Goal: Transaction & Acquisition: Purchase product/service

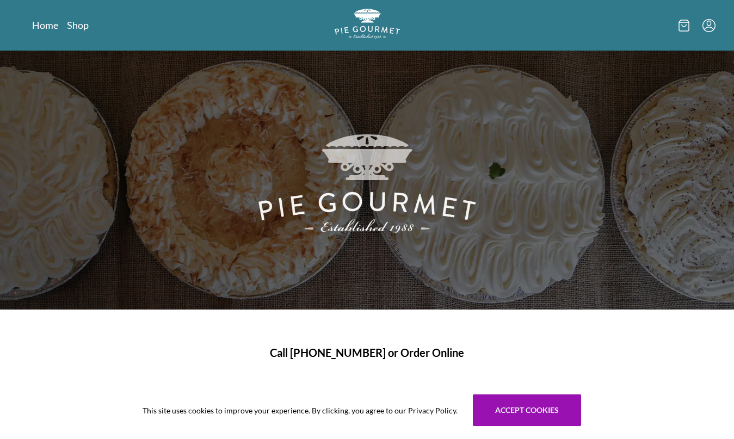
scroll to position [53, 0]
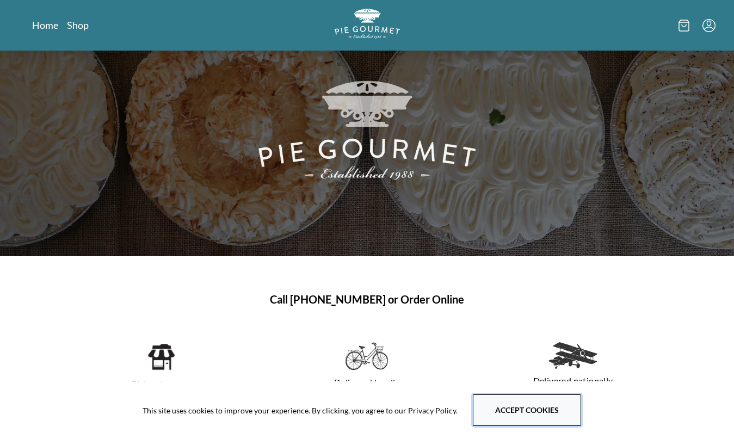
click at [490, 409] on button "Accept cookies" at bounding box center [527, 411] width 108 height 32
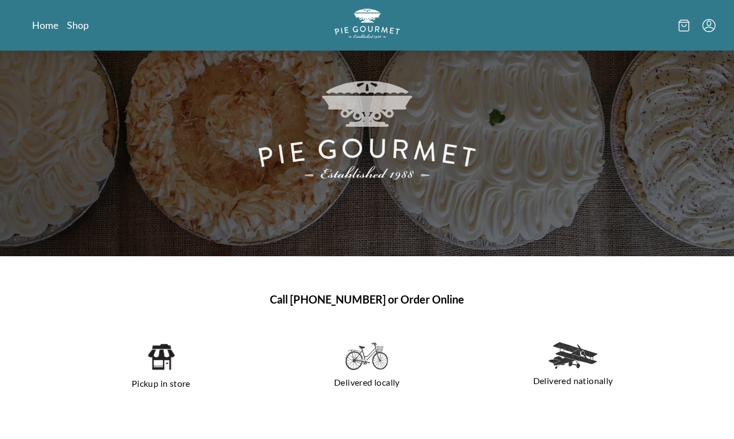
click at [77, 33] on div "Home Shop" at bounding box center [367, 25] width 697 height 51
click at [77, 26] on link "Shop" at bounding box center [78, 25] width 22 height 13
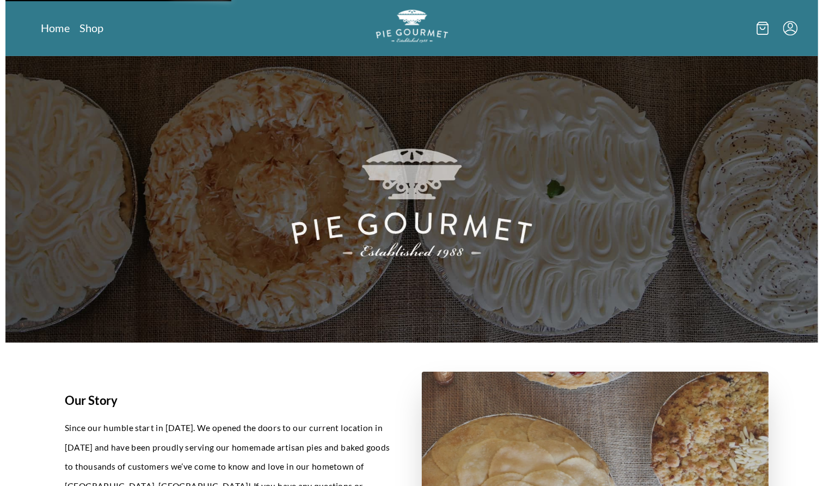
scroll to position [0, 0]
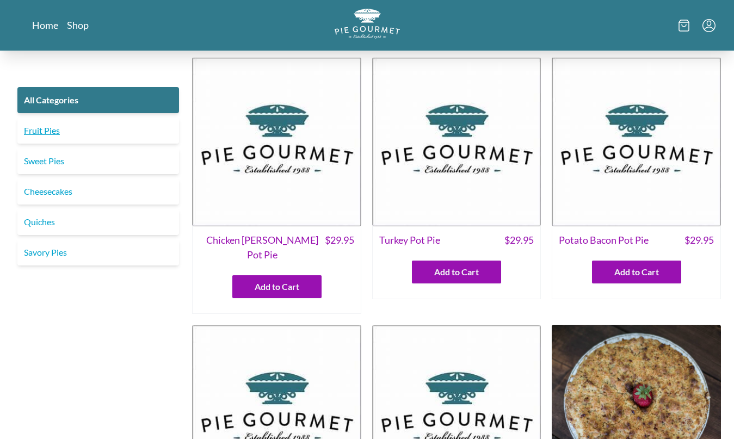
click at [71, 128] on link "Fruit Pies" at bounding box center [98, 131] width 162 height 26
click at [45, 133] on link "Fruit Pies" at bounding box center [98, 131] width 162 height 26
click at [38, 130] on link "Fruit Pies" at bounding box center [98, 131] width 162 height 26
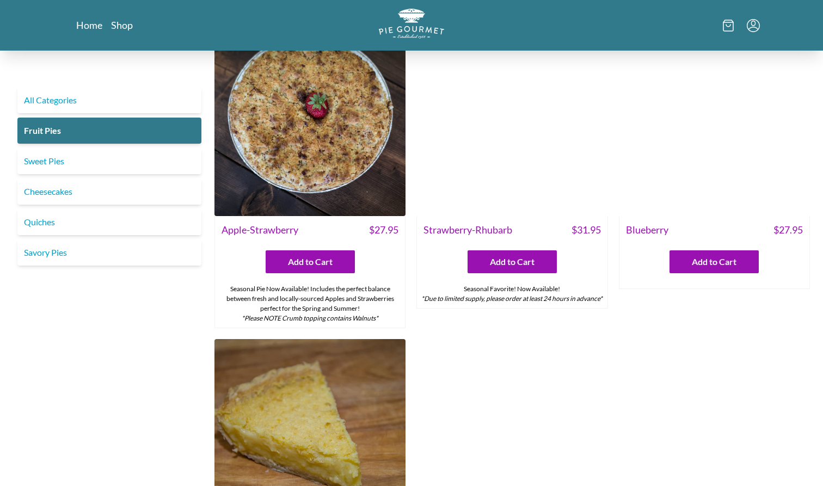
scroll to position [40, 0]
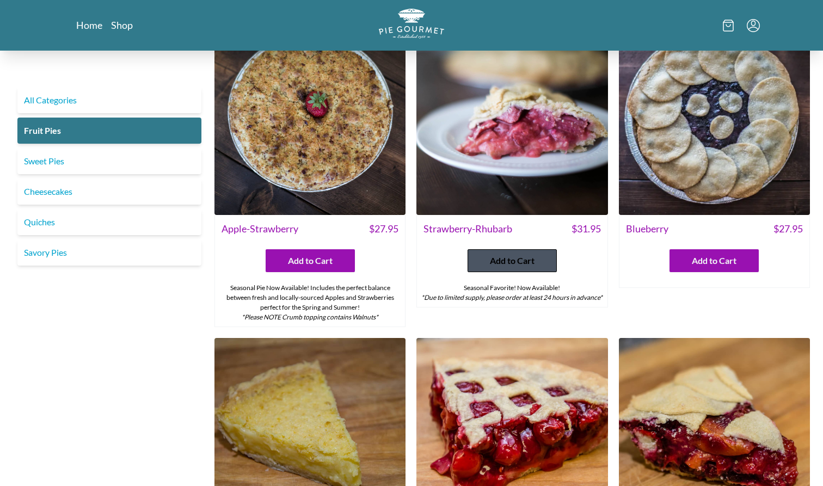
click at [508, 260] on span "Add to Cart" at bounding box center [512, 260] width 45 height 13
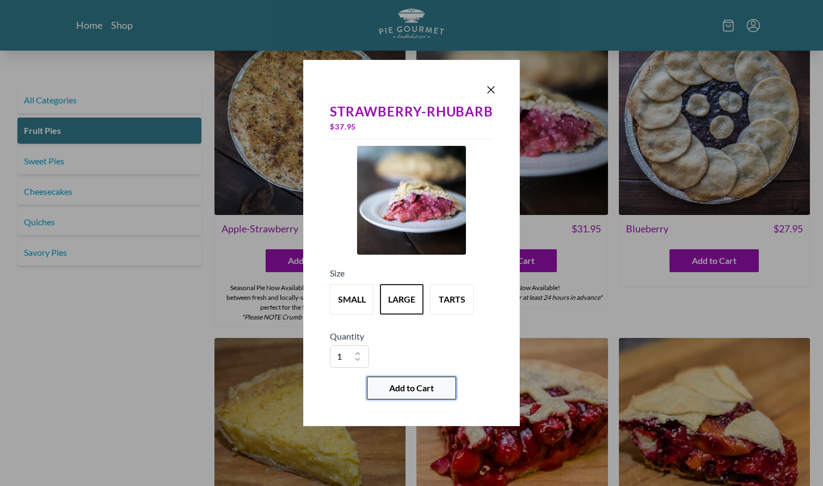
click at [393, 385] on span "Add to Cart" at bounding box center [411, 387] width 45 height 13
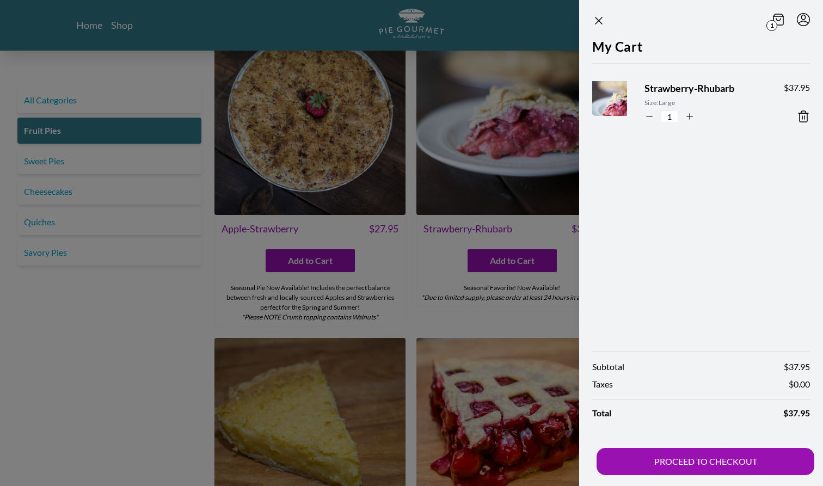
click at [514, 325] on div at bounding box center [411, 243] width 823 height 486
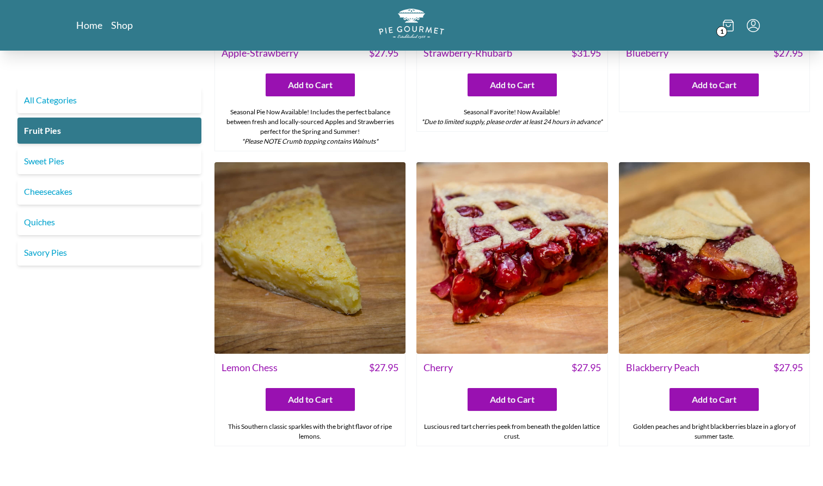
scroll to position [237, 0]
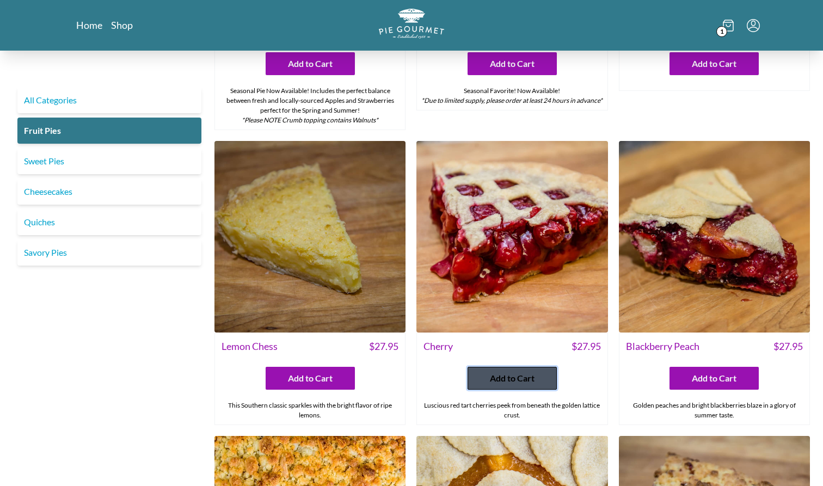
click at [491, 371] on button "Add to Cart" at bounding box center [511, 378] width 89 height 23
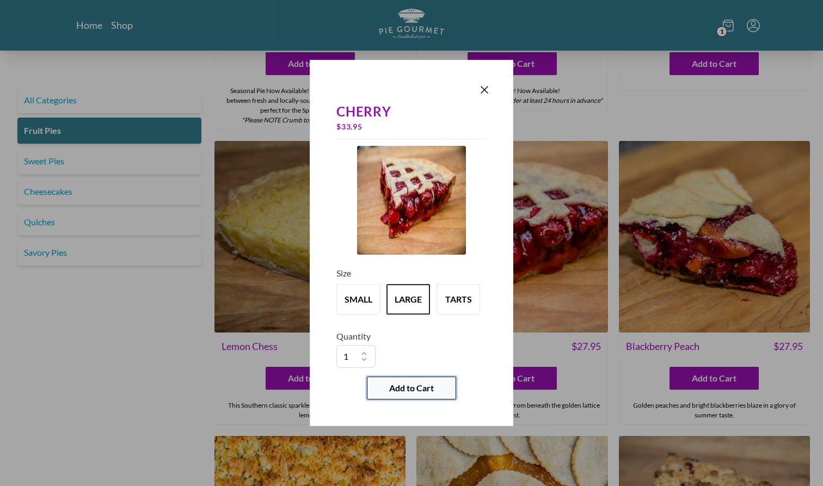
click at [432, 389] on span "Add to Cart" at bounding box center [411, 387] width 45 height 13
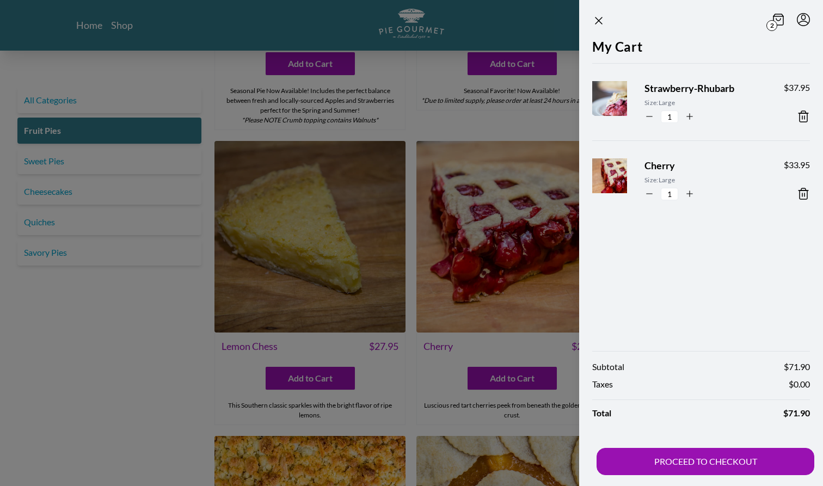
click at [552, 116] on section "2 My Cart Strawberry-Rhubarb Size: Large 1 $ 37.95 Cherry Size: Large 1 $ 33.95…" at bounding box center [683, 243] width 279 height 486
click at [598, 20] on icon "Close panel" at bounding box center [598, 20] width 7 height 7
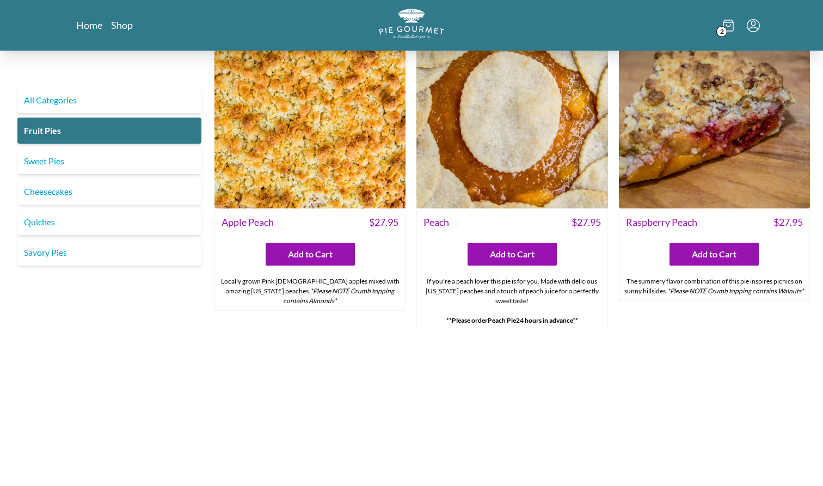
scroll to position [656, 0]
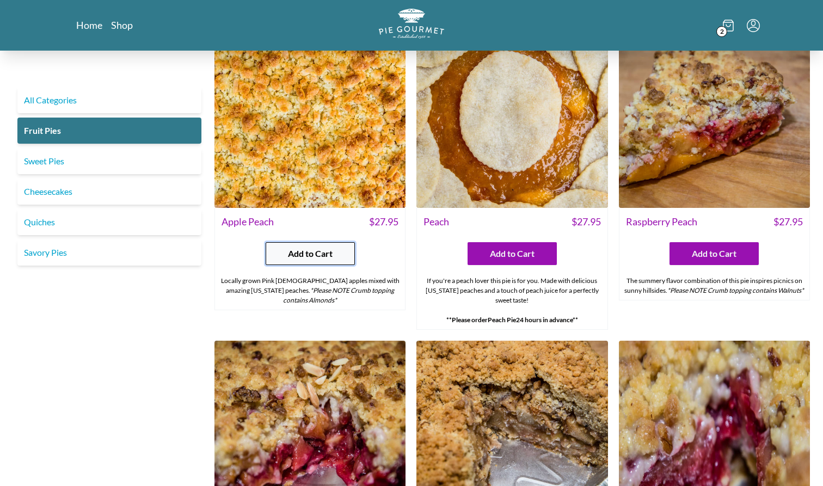
click at [321, 258] on span "Add to Cart" at bounding box center [310, 253] width 45 height 13
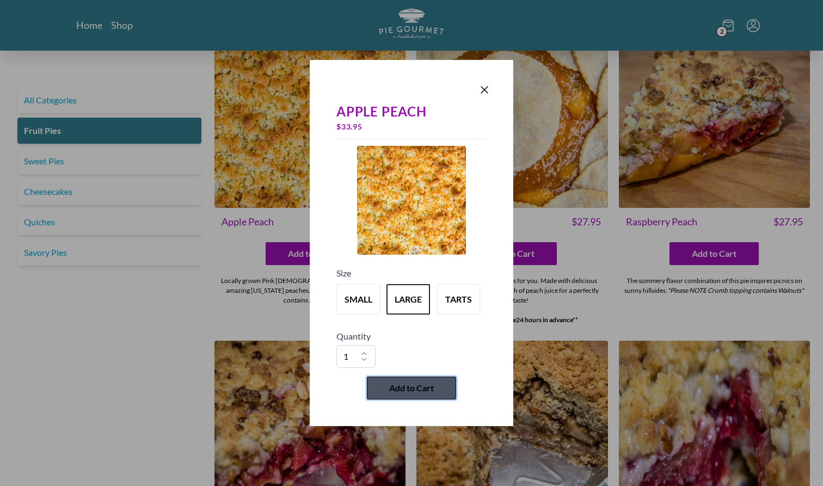
click at [415, 386] on span "Add to Cart" at bounding box center [411, 387] width 45 height 13
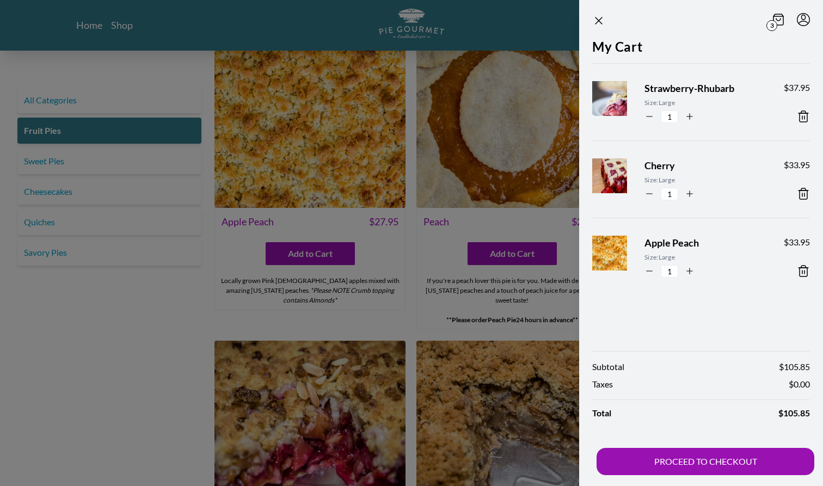
click at [151, 355] on div at bounding box center [411, 243] width 823 height 486
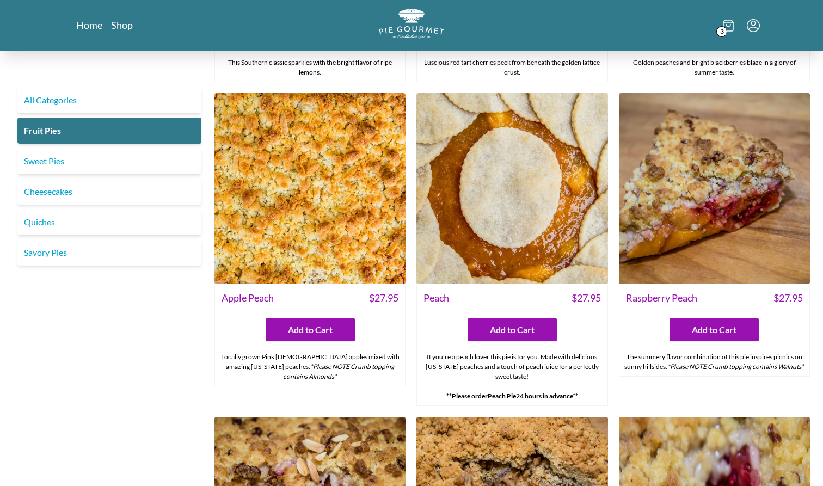
scroll to position [667, 0]
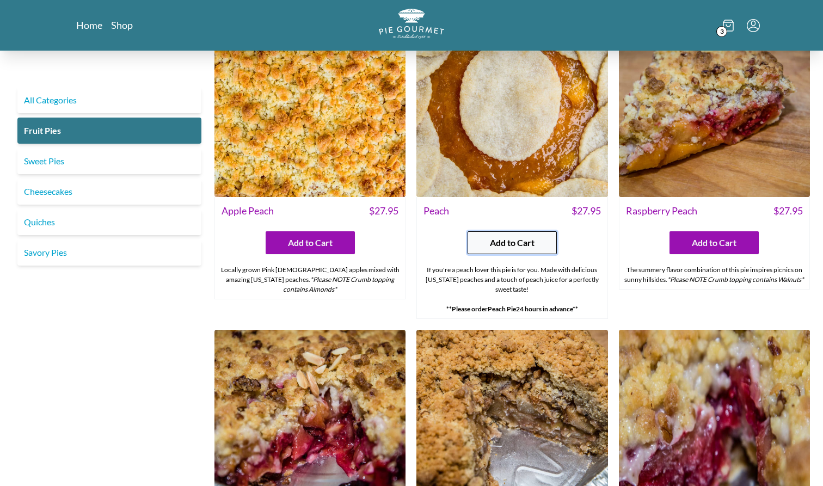
click at [507, 249] on button "Add to Cart" at bounding box center [511, 242] width 89 height 23
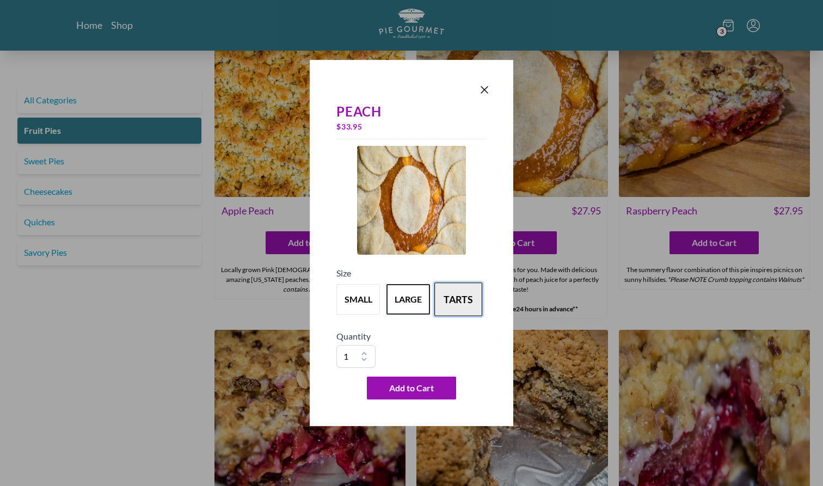
click at [455, 292] on button "tarts" at bounding box center [458, 299] width 48 height 34
click at [417, 293] on button "large" at bounding box center [408, 299] width 48 height 34
click at [483, 93] on icon "Close panel" at bounding box center [484, 89] width 13 height 13
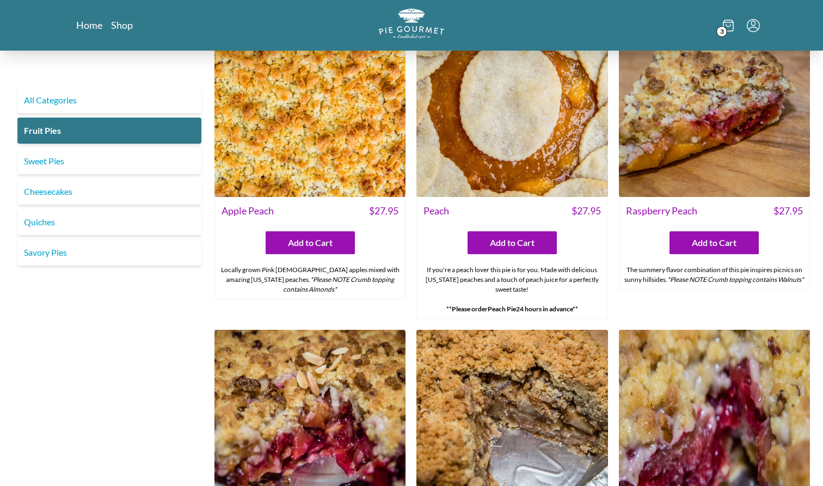
click at [725, 29] on span "3" at bounding box center [721, 31] width 11 height 11
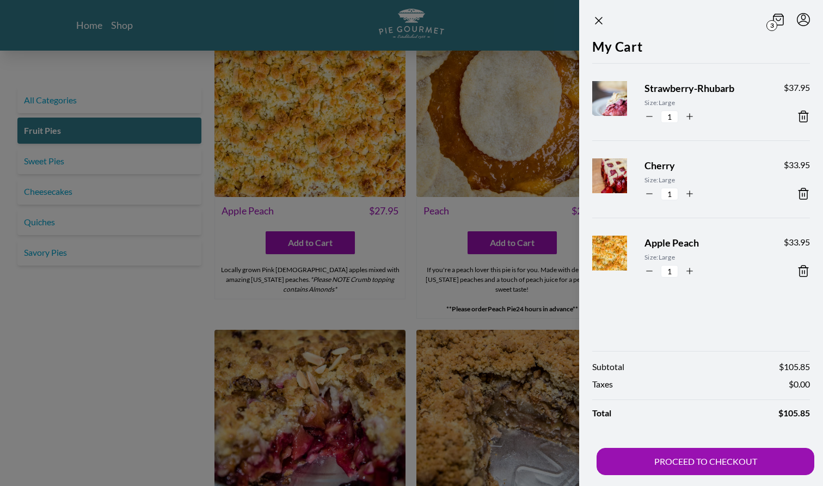
click at [512, 241] on div at bounding box center [411, 243] width 823 height 486
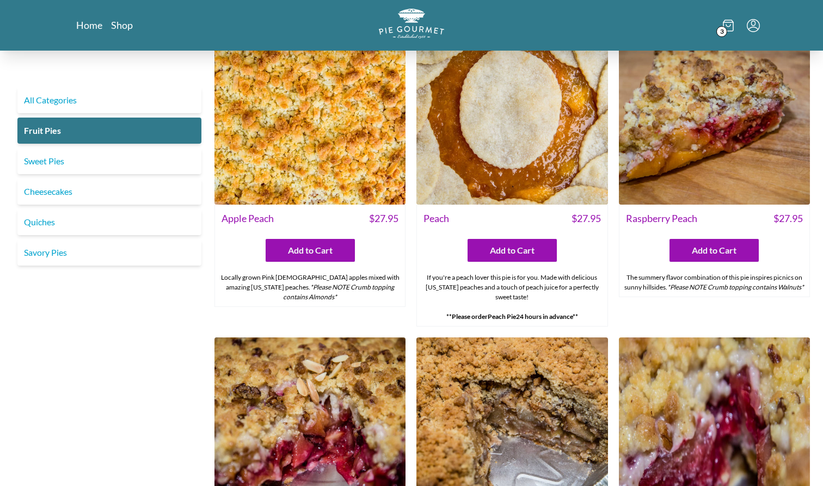
scroll to position [689, 0]
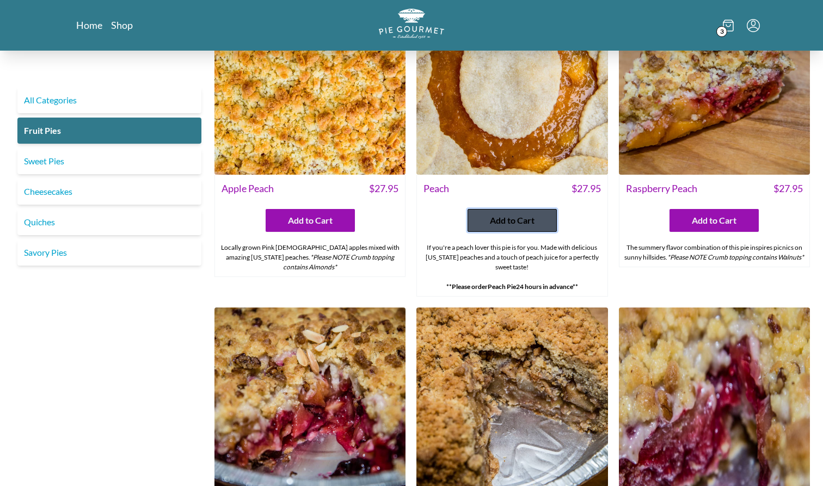
click at [497, 225] on span "Add to Cart" at bounding box center [512, 220] width 45 height 13
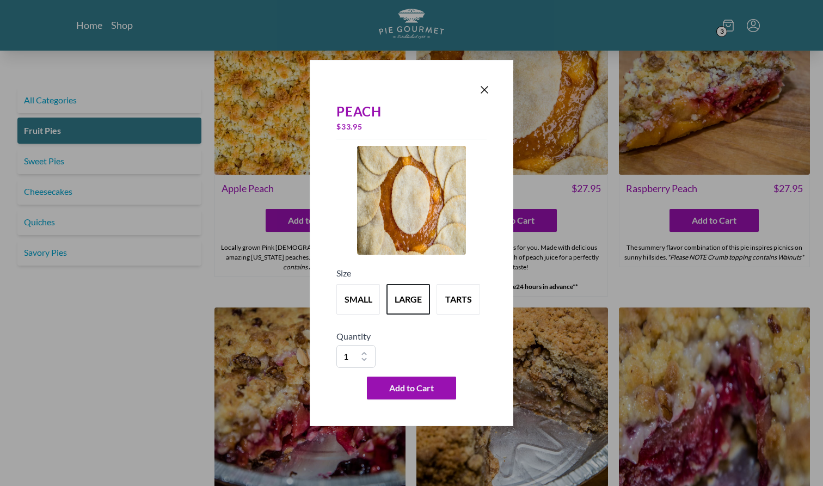
click at [409, 402] on div "Peach $ 33.95 Size small large tarts Quantity 1 2 3 4 5 6 7 8 9 10 Add to Cart" at bounding box center [411, 250] width 159 height 306
click at [417, 387] on span "Add to Cart" at bounding box center [411, 387] width 45 height 13
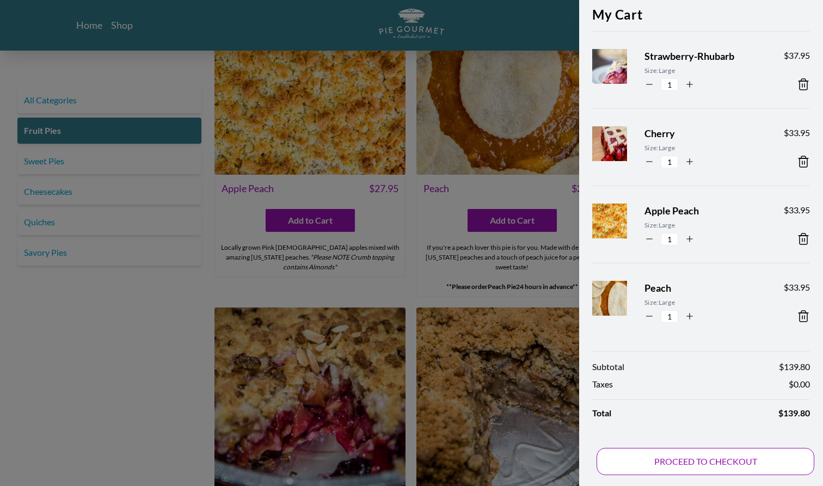
scroll to position [0, 0]
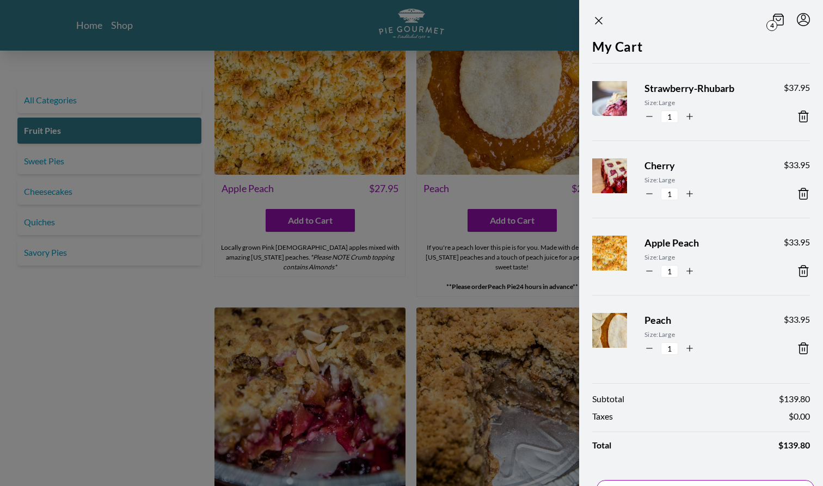
click at [707, 439] on div "Subtotal $ 139.80 Taxes $ 0.00 Total $ 139.80 PROCEED TO CHECKOUT" at bounding box center [701, 445] width 244 height 146
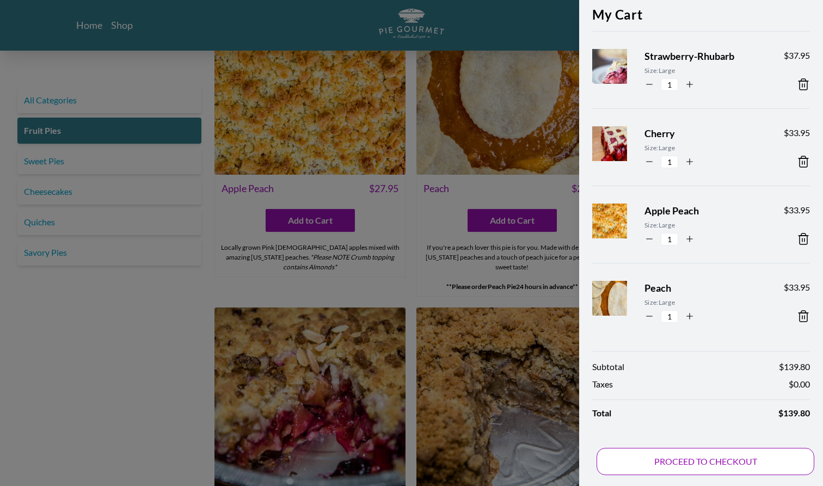
scroll to position [32, 0]
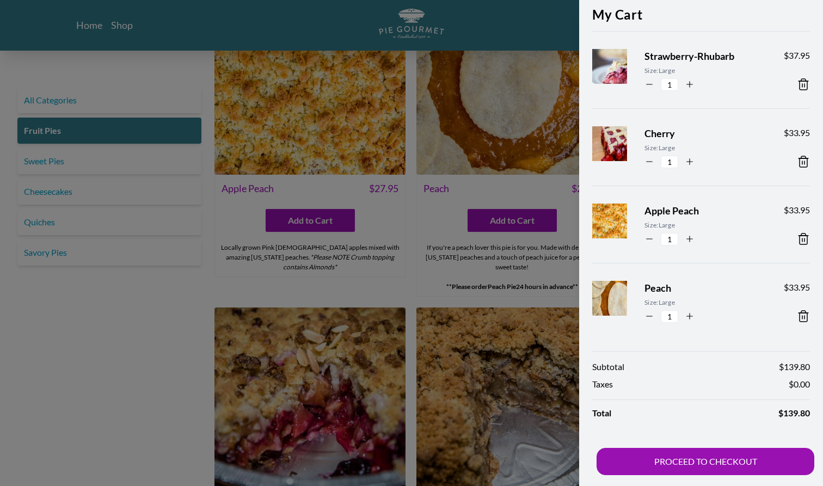
click at [734, 313] on div "$ 33.95" at bounding box center [797, 302] width 26 height 42
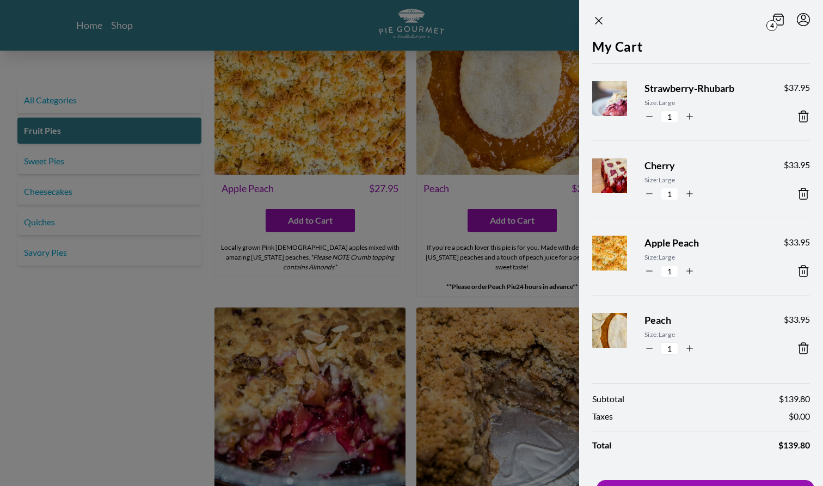
click at [734, 349] on icon at bounding box center [803, 348] width 13 height 13
click at [596, 22] on icon "Close panel" at bounding box center [598, 20] width 13 height 13
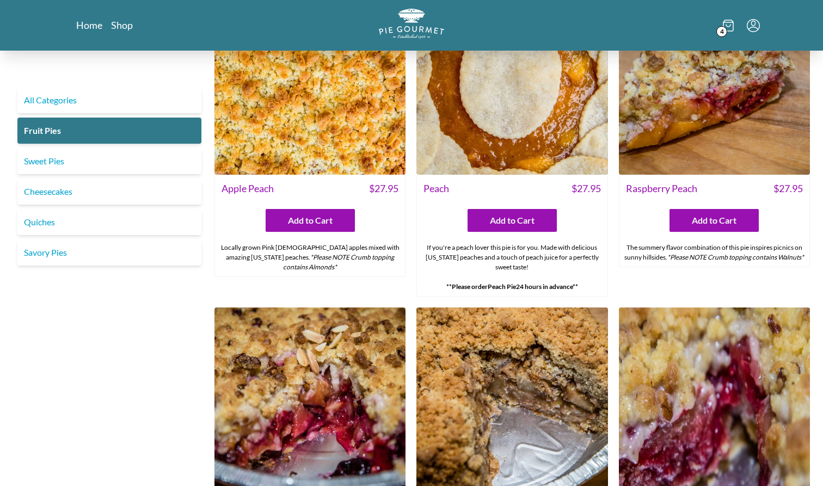
click at [734, 29] on icon "Menu" at bounding box center [753, 25] width 13 height 13
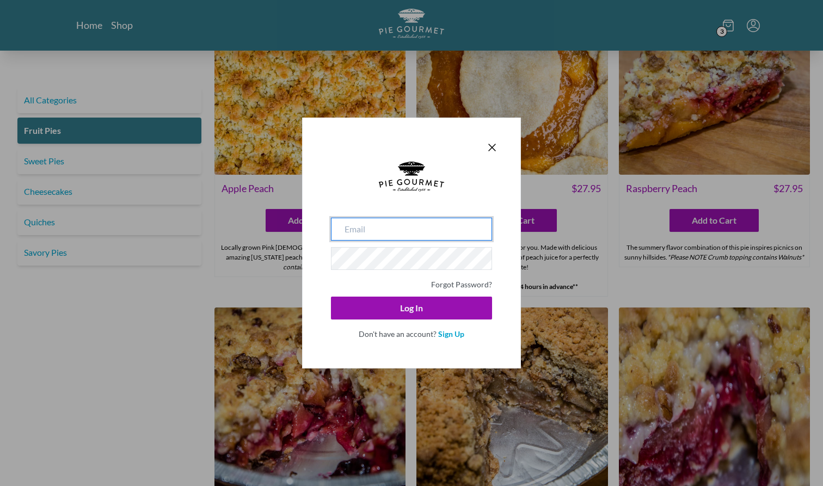
click at [358, 232] on input "email" at bounding box center [411, 229] width 161 height 23
click at [493, 226] on form "[PERSON_NAME][EMAIL_ADDRESS][PERSON_NAME][DOMAIN_NAME] Forgot Password? Log In …" at bounding box center [411, 250] width 174 height 191
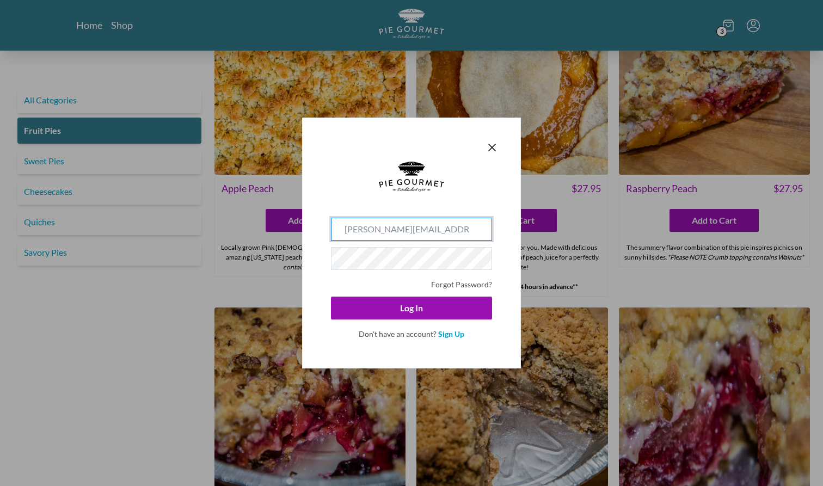
click at [467, 226] on input "[PERSON_NAME][EMAIL_ADDRESS][PERSON_NAME][DOMAIN_NAME]" at bounding box center [411, 229] width 161 height 23
type input "[PERSON_NAME][EMAIL_ADDRESS][PERSON_NAME][DOMAIN_NAME]"
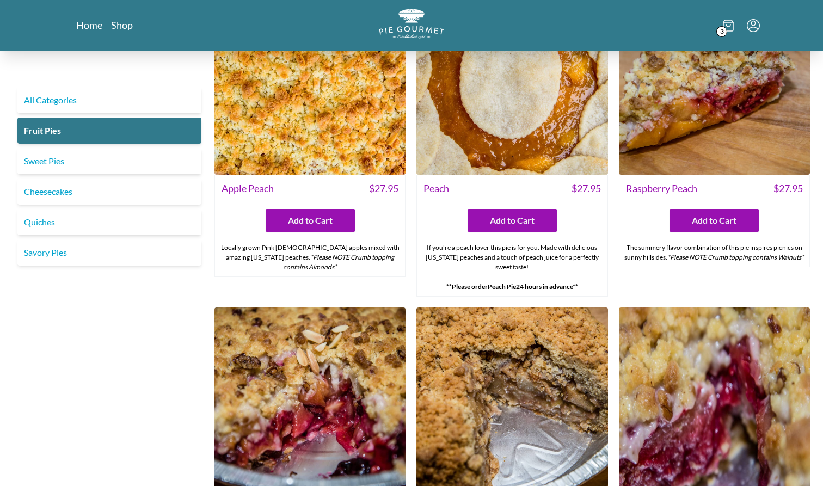
click at [625, 288] on div "Raspberry Peach $ 27.95 Add to Cart The summery flavor combination of this pie …" at bounding box center [714, 140] width 191 height 313
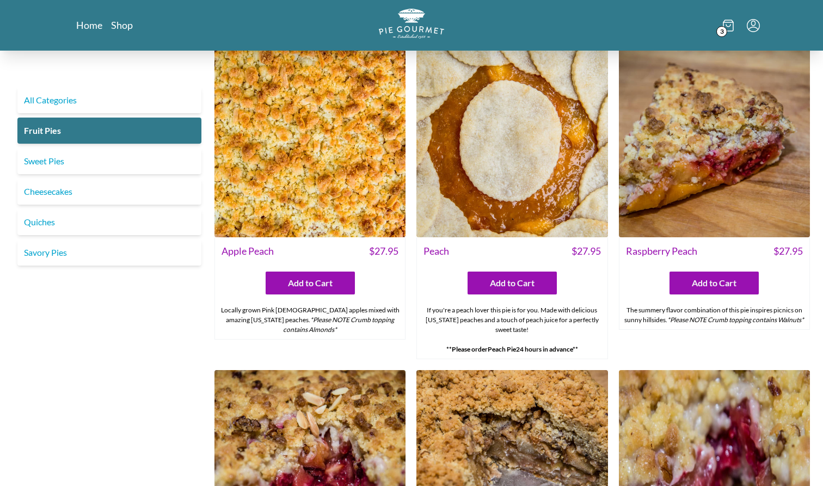
scroll to position [626, 0]
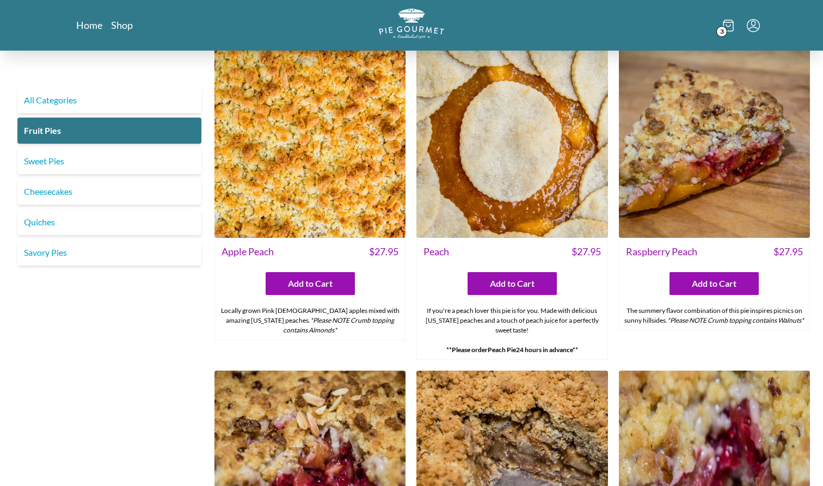
click at [724, 30] on span "3" at bounding box center [721, 31] width 11 height 11
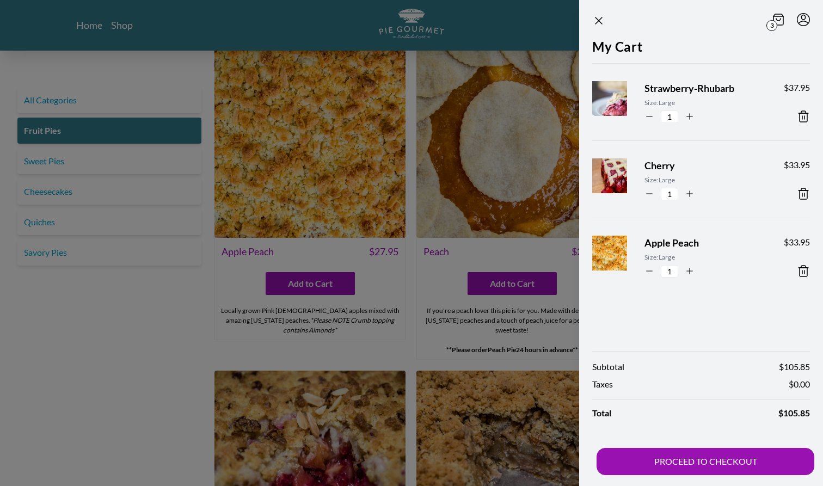
click at [479, 28] on div at bounding box center [411, 243] width 823 height 486
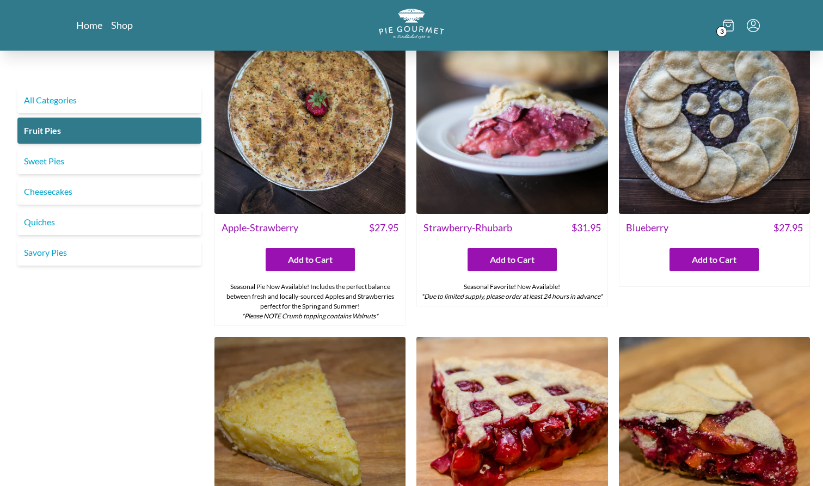
scroll to position [44, 0]
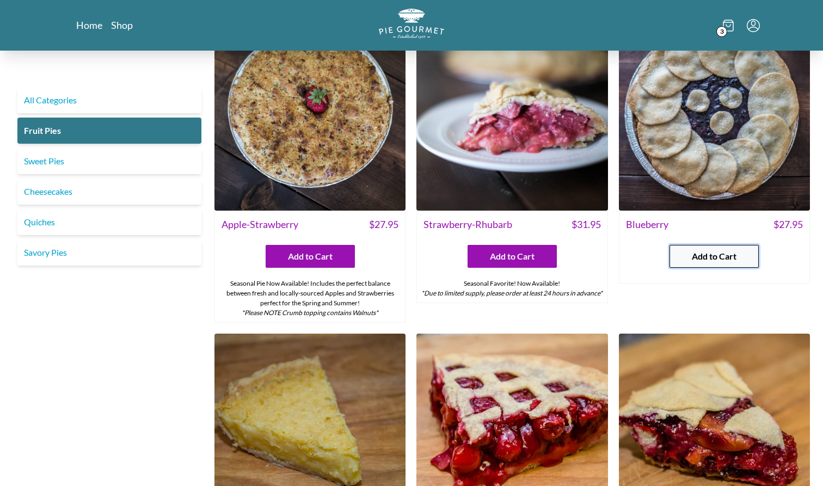
click at [710, 257] on span "Add to Cart" at bounding box center [714, 256] width 45 height 13
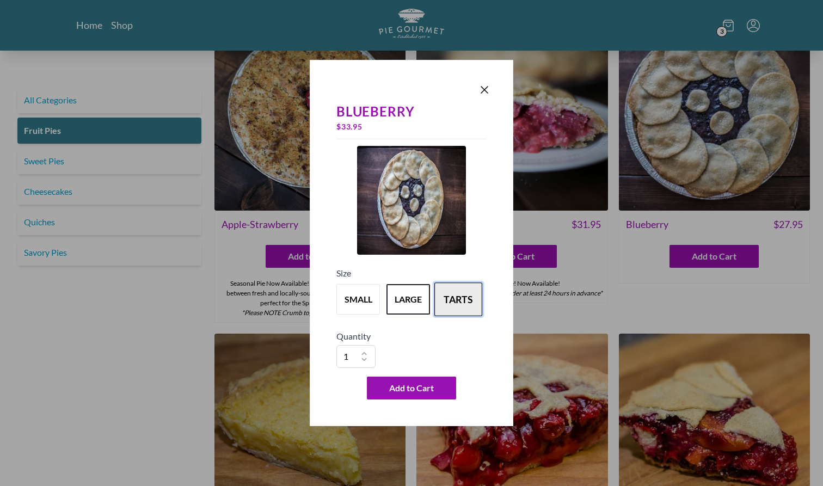
click at [469, 290] on button "tarts" at bounding box center [458, 299] width 48 height 34
click at [422, 288] on button "large" at bounding box center [408, 299] width 48 height 34
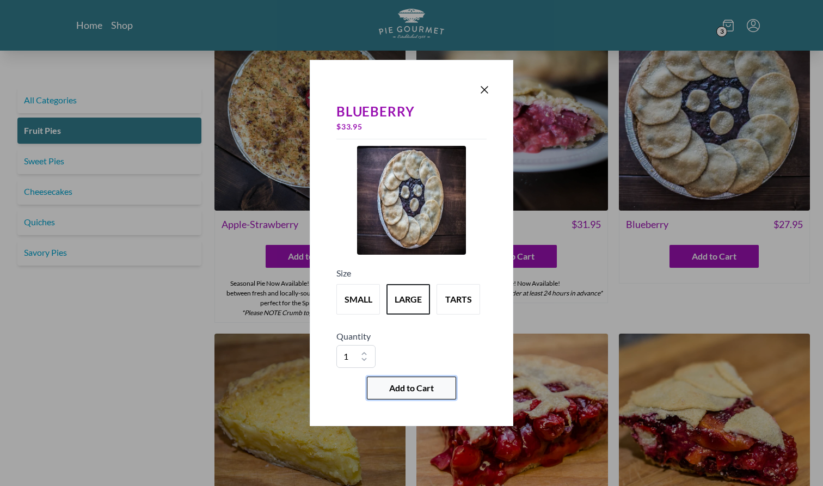
click at [418, 390] on span "Add to Cart" at bounding box center [411, 387] width 45 height 13
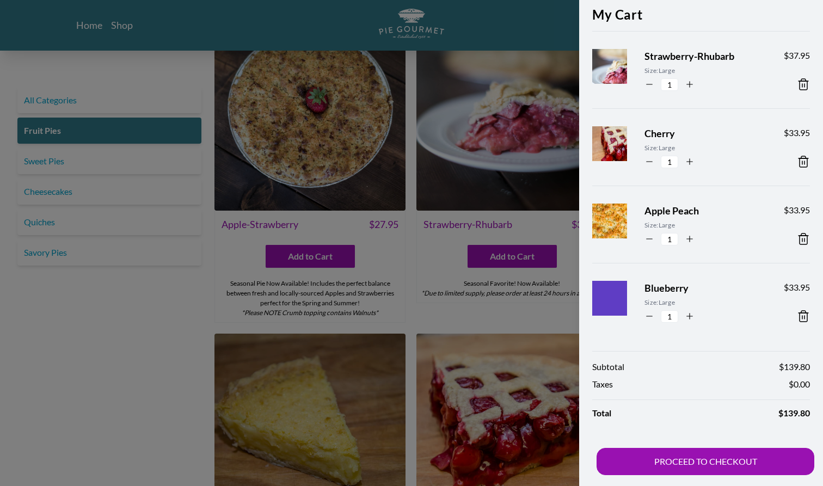
scroll to position [32, 0]
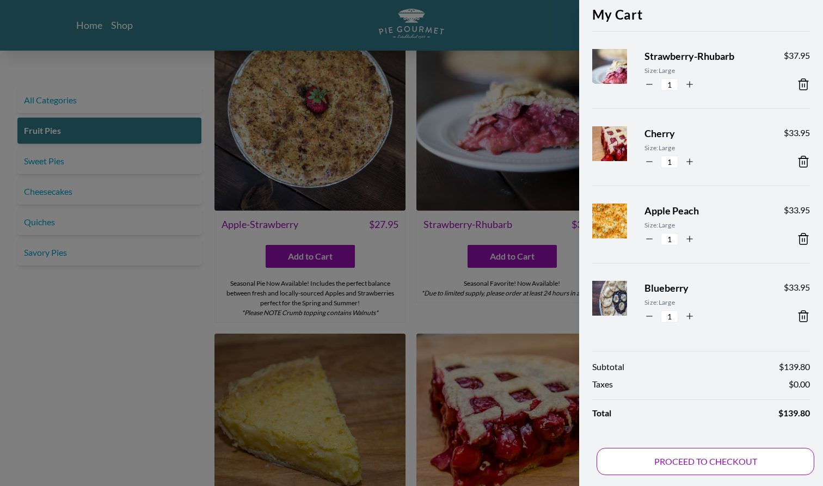
click at [684, 439] on div "Subtotal $ 139.80 Taxes $ 0.00 Total $ 139.80 PROCEED TO CHECKOUT" at bounding box center [701, 413] width 244 height 146
click at [690, 439] on div "Subtotal $ 139.80 Taxes $ 0.00 Total $ 139.80 PROCEED TO CHECKOUT" at bounding box center [701, 413] width 244 height 146
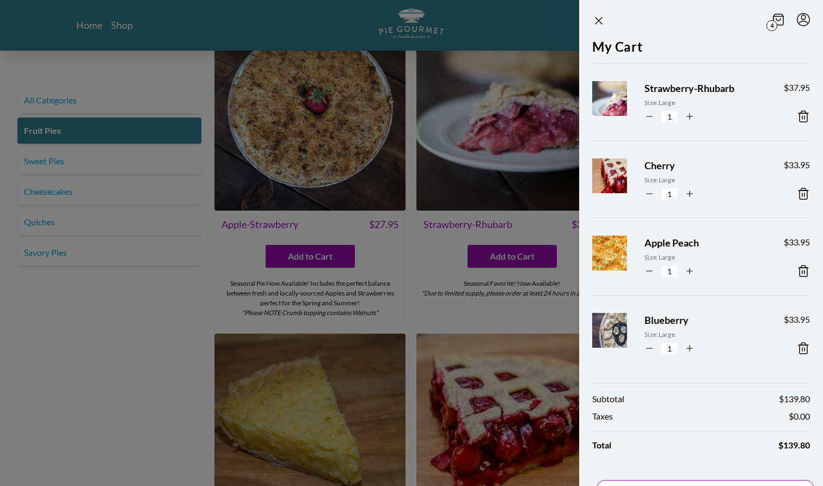
click at [690, 439] on div "Subtotal $ 139.80 Taxes $ 0.00 Total $ 139.80 PROCEED TO CHECKOUT" at bounding box center [701, 445] width 244 height 146
click at [686, 439] on div "Subtotal $ 139.80 Taxes $ 0.00 Total $ 139.80 PROCEED TO CHECKOUT" at bounding box center [701, 445] width 244 height 146
click at [689, 439] on button "PROCEED TO CHECKOUT" at bounding box center [705, 493] width 218 height 27
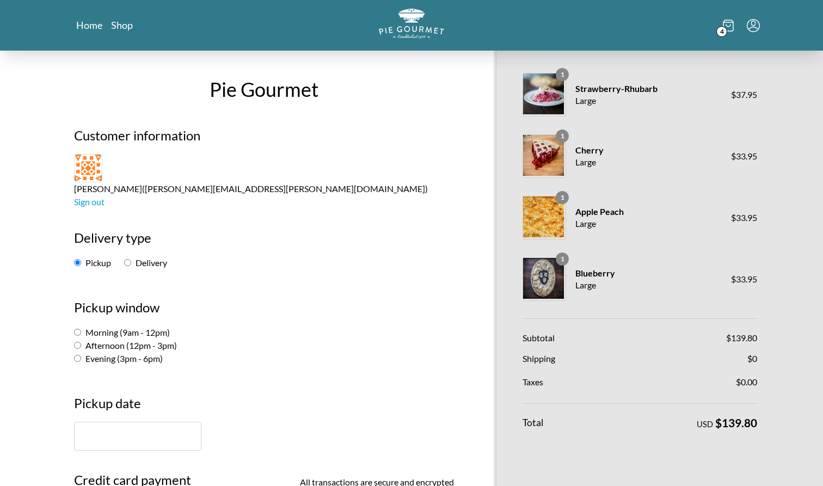
click at [81, 327] on label "Morning (9am - 12pm)" at bounding box center [122, 332] width 96 height 10
click at [81, 329] on input "Morning (9am - 12pm)" at bounding box center [77, 332] width 7 height 7
radio input "true"
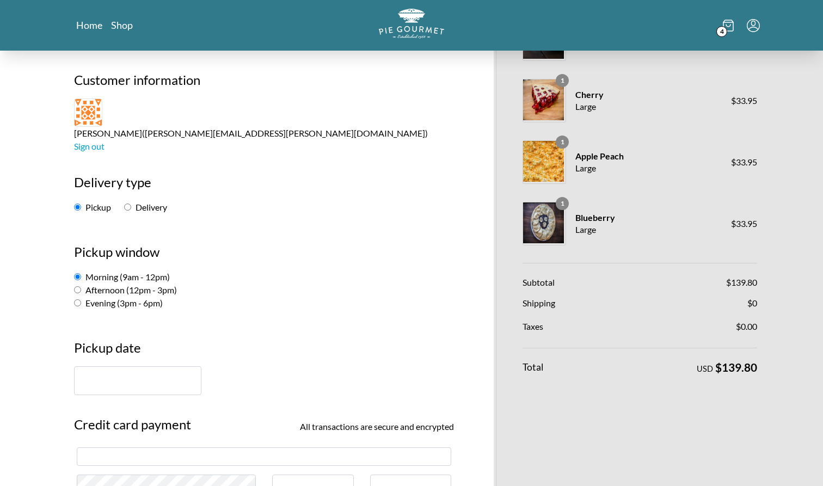
scroll to position [67, 0]
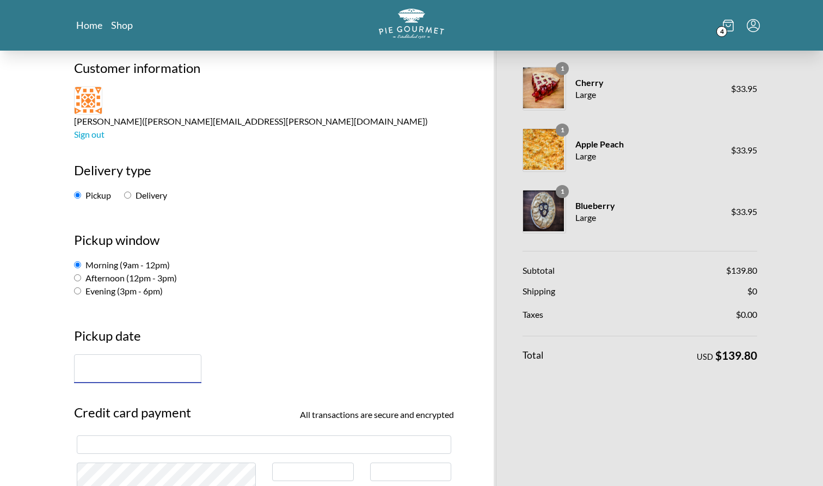
click at [143, 354] on input "text" at bounding box center [137, 368] width 127 height 29
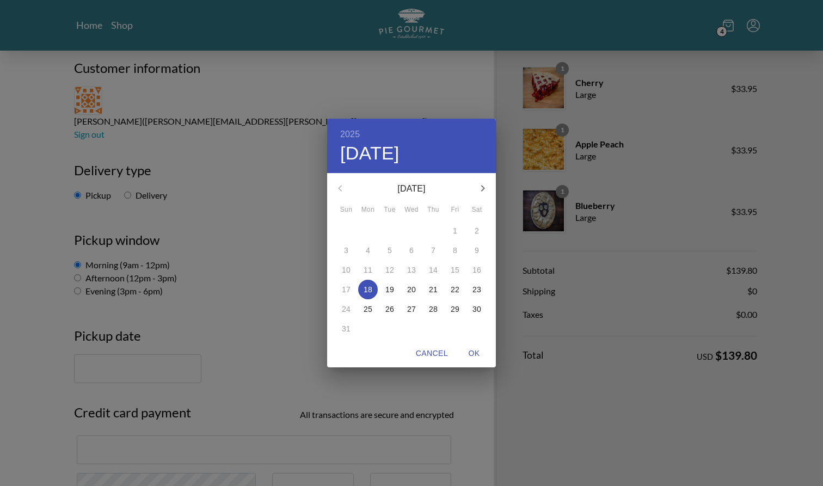
click at [414, 293] on p "20" at bounding box center [411, 289] width 9 height 11
click at [473, 357] on span "OK" at bounding box center [474, 354] width 26 height 14
type input "[DATE]"
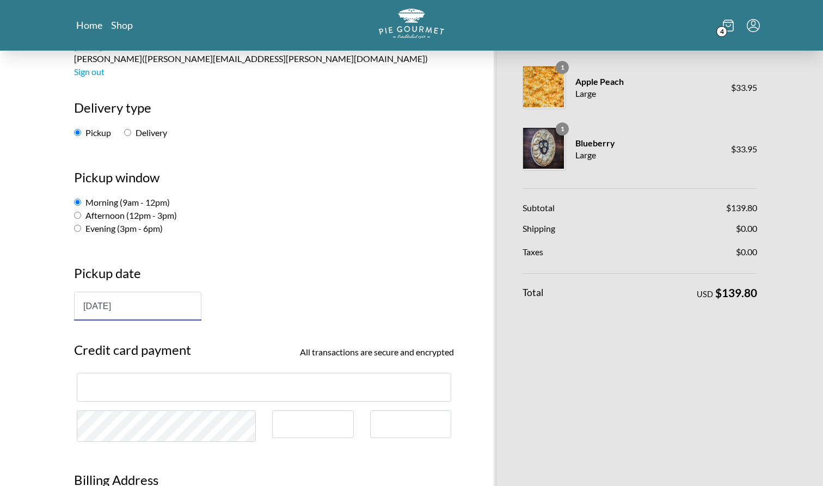
scroll to position [155, 0]
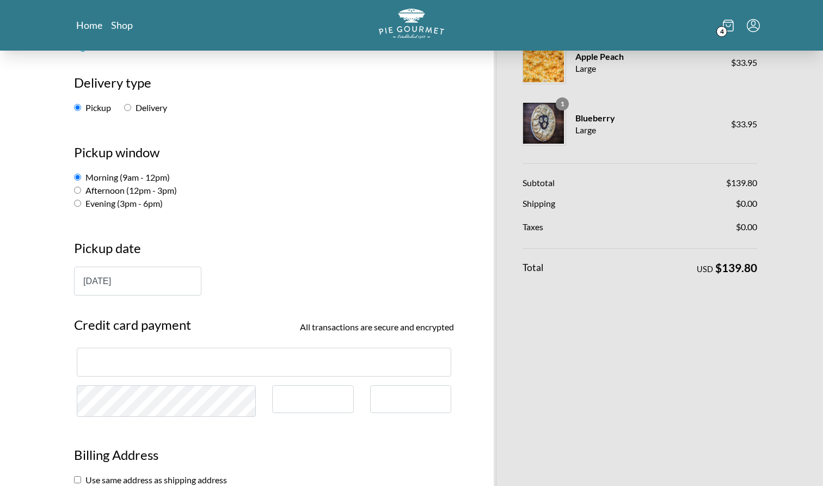
click at [294, 385] on div at bounding box center [313, 399] width 82 height 28
click at [246, 439] on h3 "Billing Address" at bounding box center [264, 459] width 380 height 28
click at [337, 404] on div "Pie Gourmet Customer information [PERSON_NAME] ( [PERSON_NAME][EMAIL_ADDRESS][P…" at bounding box center [264, 484] width 413 height 1177
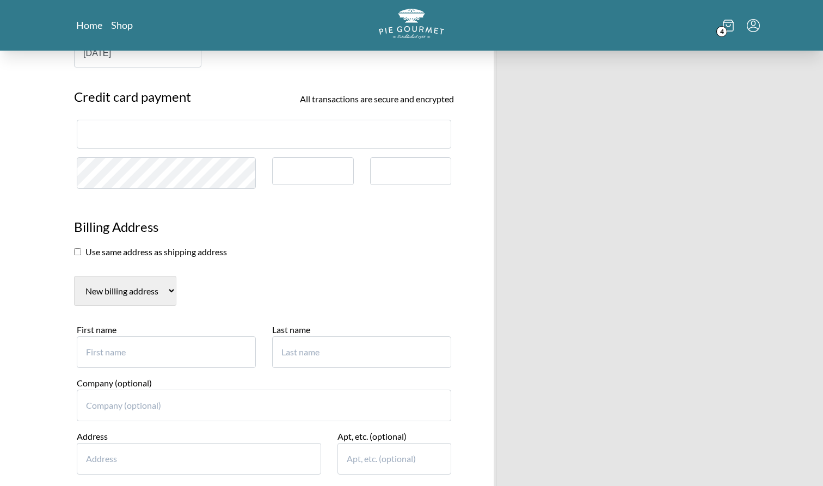
scroll to position [386, 0]
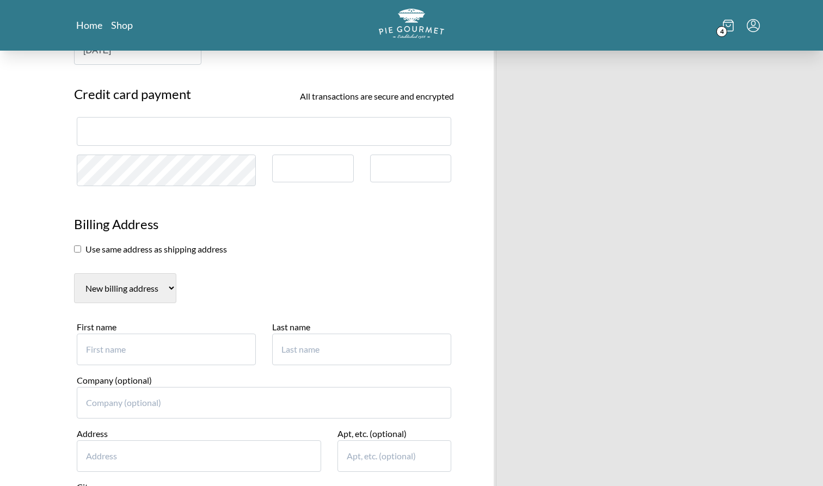
click at [77, 245] on input "checkbox" at bounding box center [77, 248] width 7 height 7
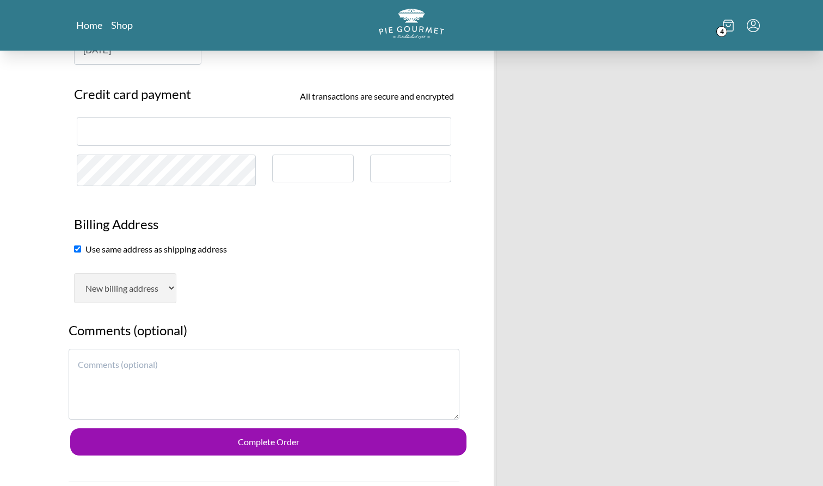
click at [77, 245] on input "checkbox" at bounding box center [77, 248] width 7 height 7
checkbox input "false"
select select "AL"
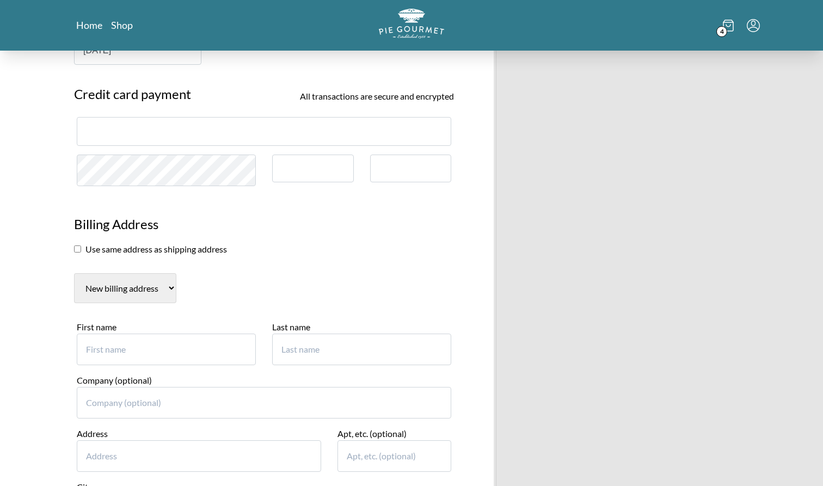
type input "[PERSON_NAME]"
type input "[STREET_ADDRESS][PERSON_NAME]"
type input "[PERSON_NAME]"
select select "VA"
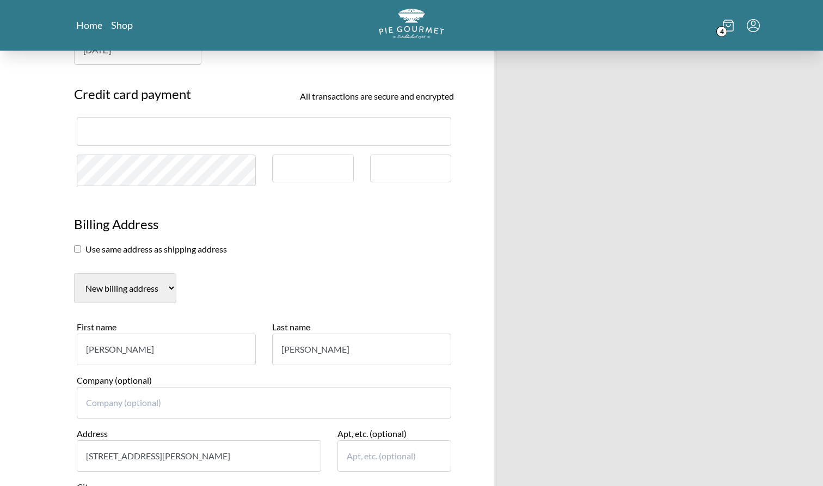
type input "20171"
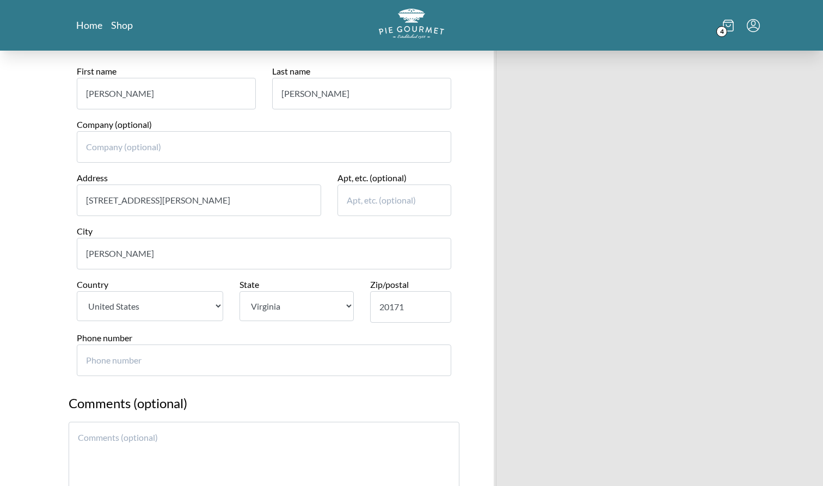
scroll to position [639, 0]
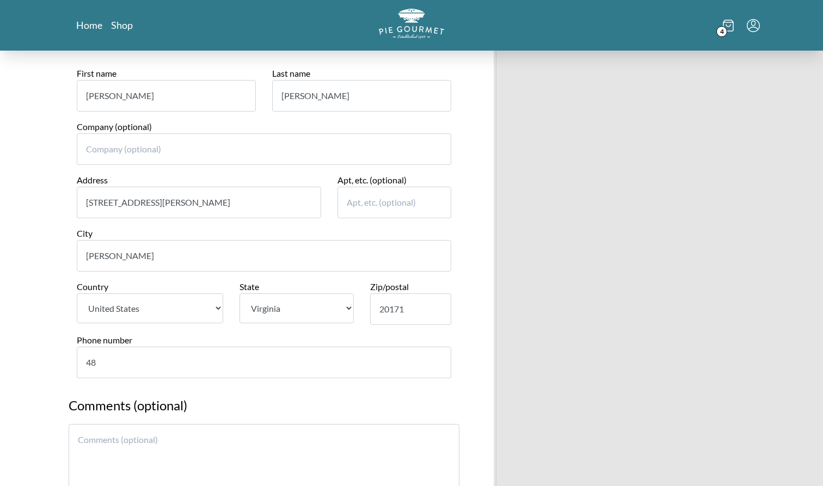
type input "480"
click at [94, 424] on textarea at bounding box center [264, 459] width 391 height 71
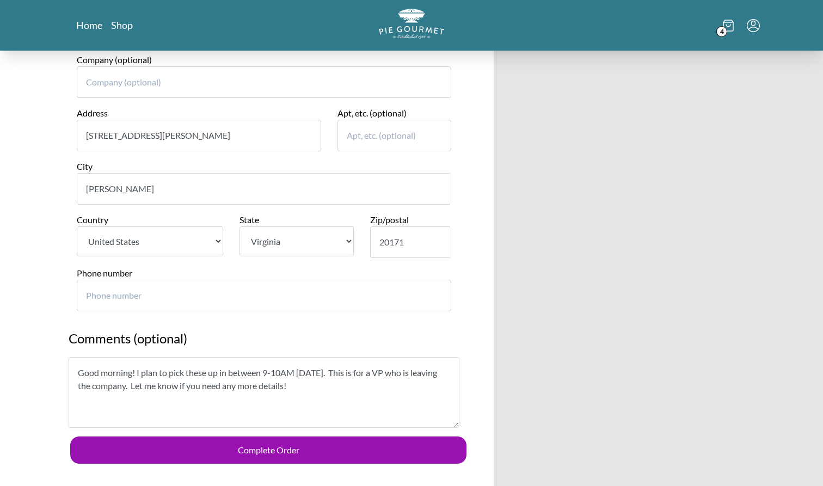
scroll to position [713, 0]
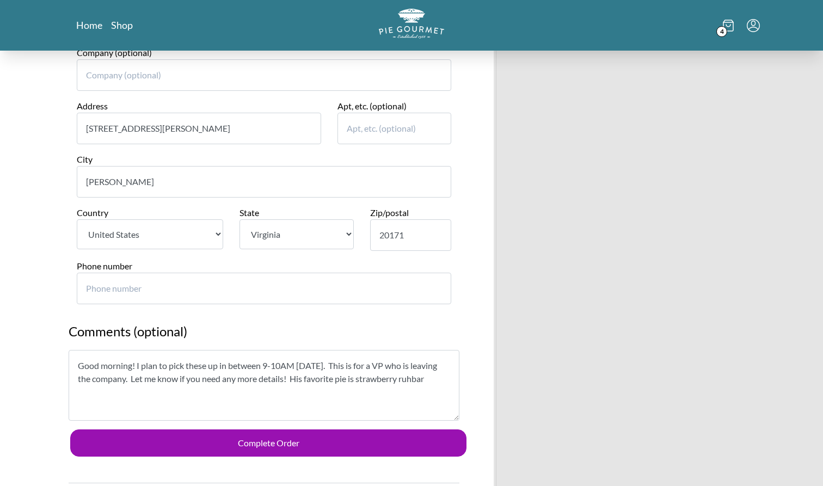
click at [84, 352] on textarea "Good morning! I plan to pick these up in between 9-10AM [DATE]. This is for a V…" at bounding box center [264, 385] width 391 height 71
click at [109, 350] on textarea "Good morning! I plan to pick these up in between 9-10AM [DATE]. This is for a V…" at bounding box center [264, 385] width 391 height 71
click at [156, 354] on textarea "Good morning! I plan to pick these up in between 9-10AM [DATE]. This is for a V…" at bounding box center [264, 385] width 391 height 71
click at [119, 350] on textarea "Good morning! I plan to pick these up in between 9-10AM [DATE]. This is for a V…" at bounding box center [264, 385] width 391 height 71
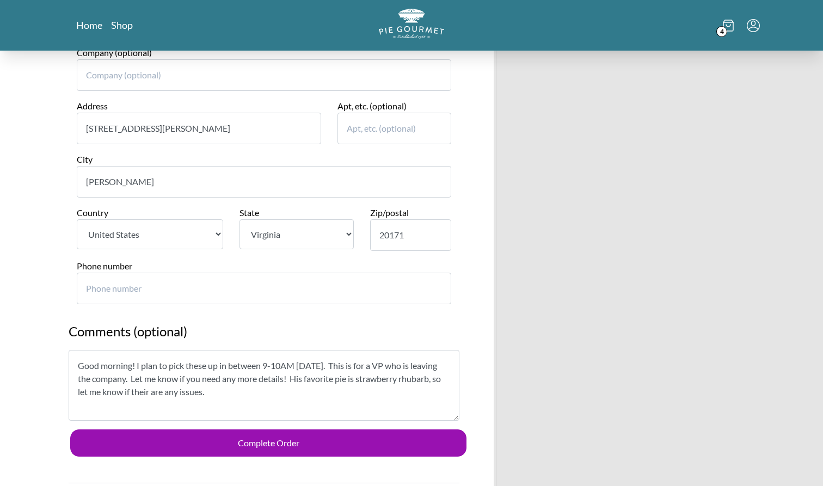
click at [292, 354] on textarea "Good morning! I plan to pick these up in between 9-10AM [DATE]. This is for a V…" at bounding box center [264, 385] width 391 height 71
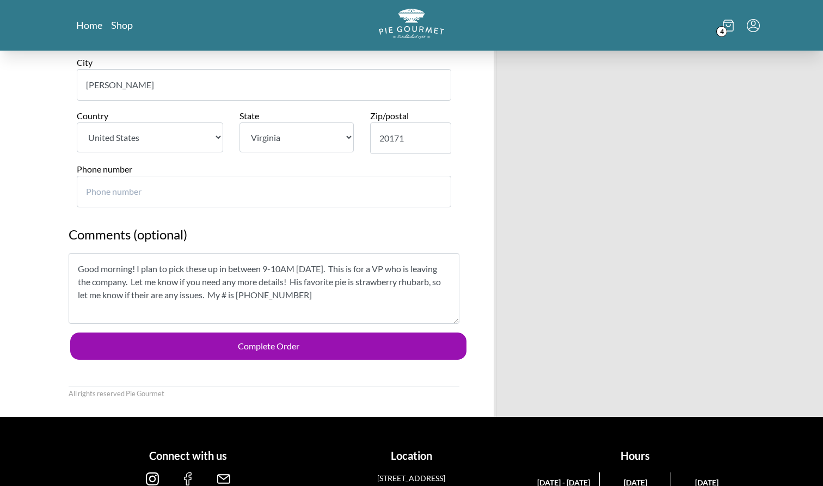
scroll to position [810, 0]
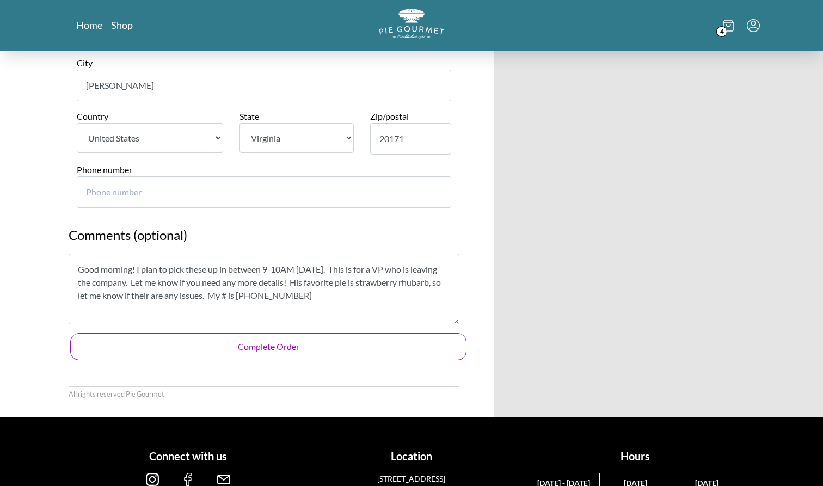
type textarea "Good morning! I plan to pick these up in between 9-10AM [DATE]. This is for a V…"
click at [287, 333] on button "Complete Order" at bounding box center [268, 346] width 396 height 27
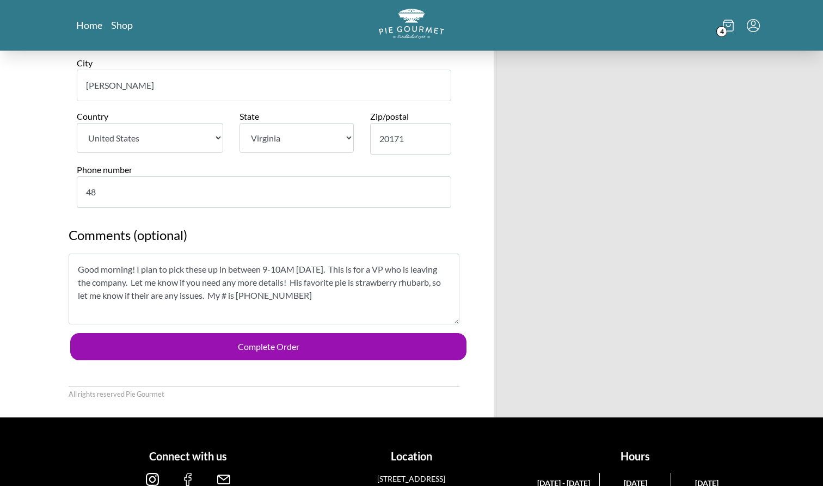
type input "4"
type input "480"
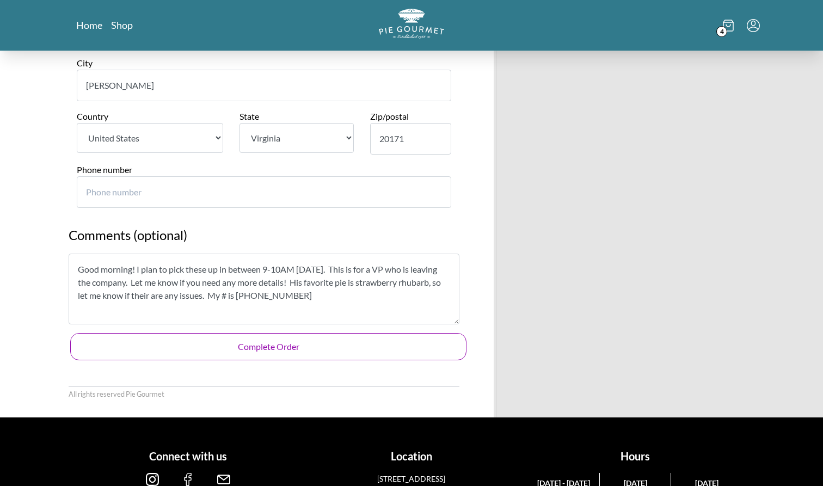
click at [252, 333] on button "Complete Order" at bounding box center [268, 346] width 396 height 27
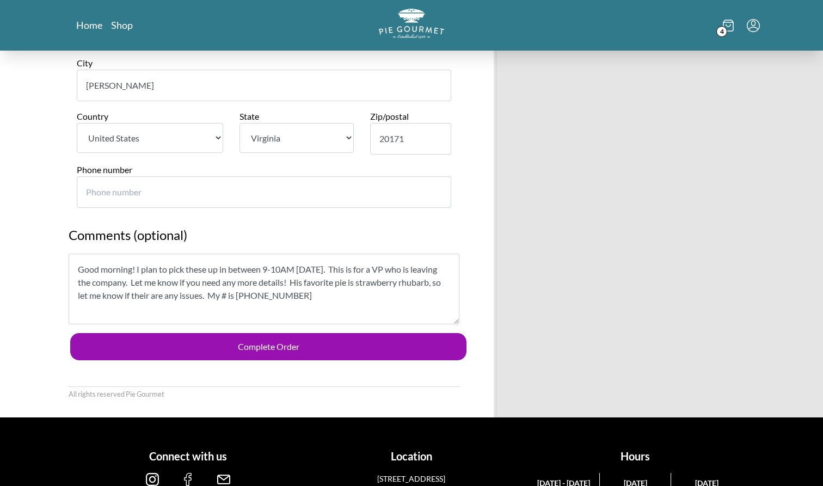
click at [431, 176] on input "Phone number" at bounding box center [264, 192] width 374 height 32
type input "4804959463"
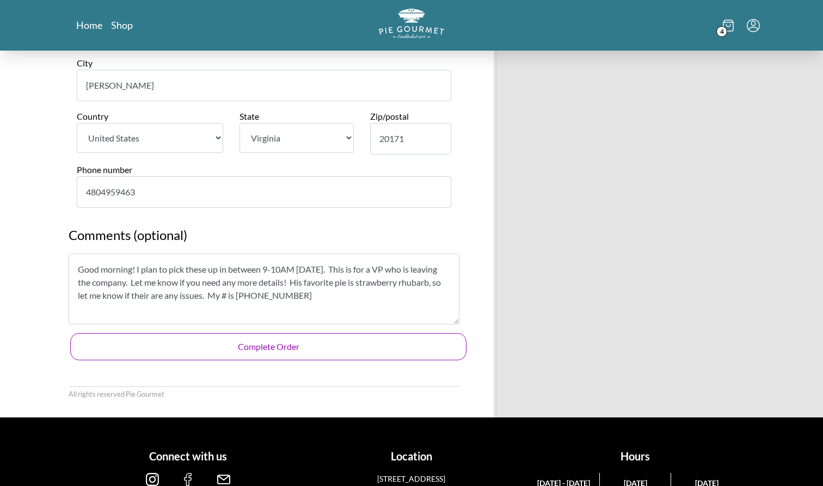
click at [186, 333] on button "Complete Order" at bounding box center [268, 346] width 396 height 27
click at [424, 333] on button "Complete Order" at bounding box center [268, 346] width 396 height 27
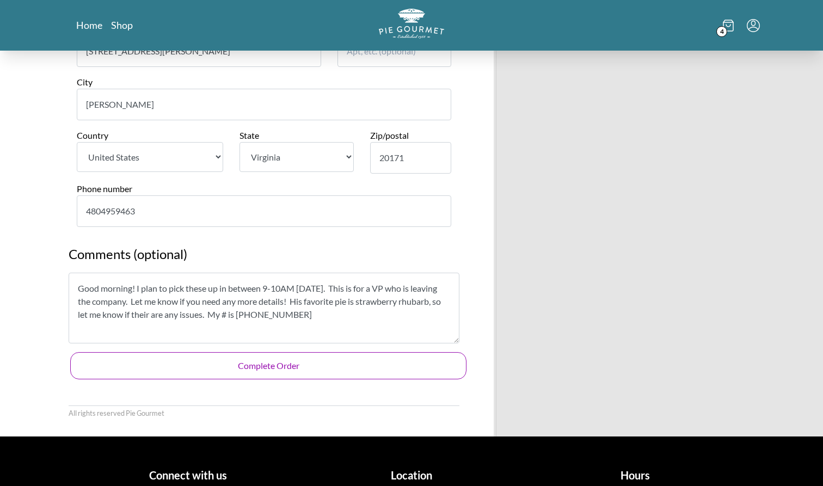
scroll to position [793, 0]
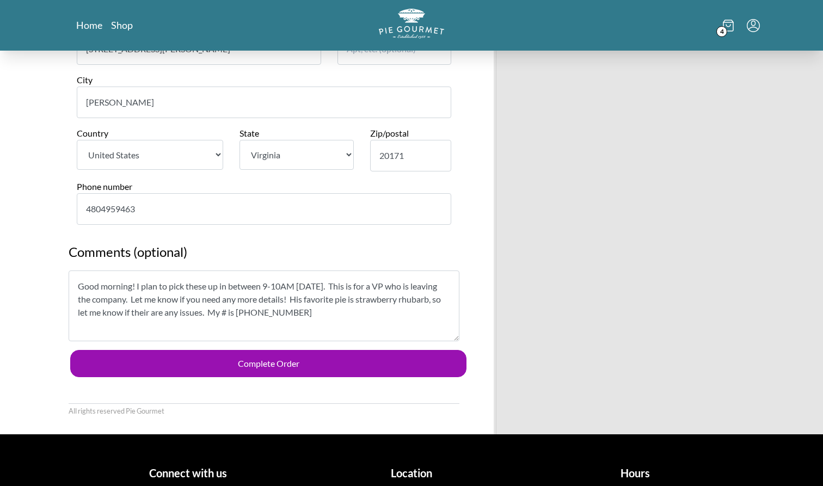
click at [211, 193] on input "4804959463" at bounding box center [264, 209] width 374 height 32
type input "4804959463"
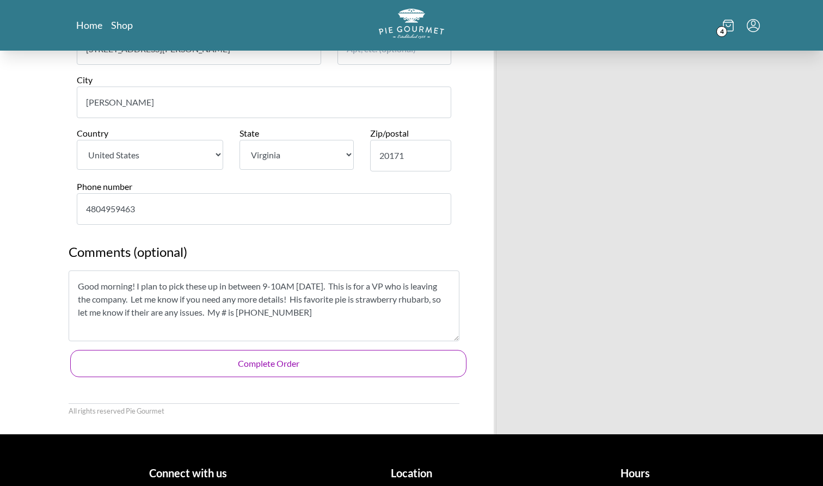
click at [190, 350] on button "Complete Order" at bounding box center [268, 363] width 396 height 27
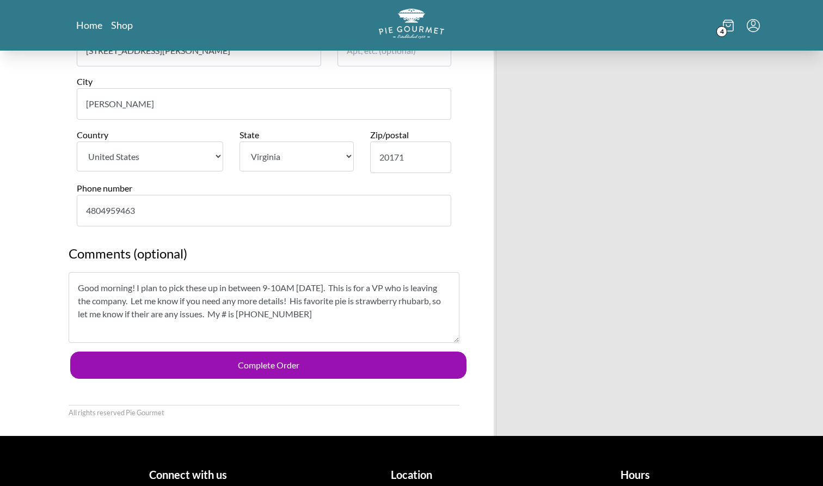
scroll to position [792, 0]
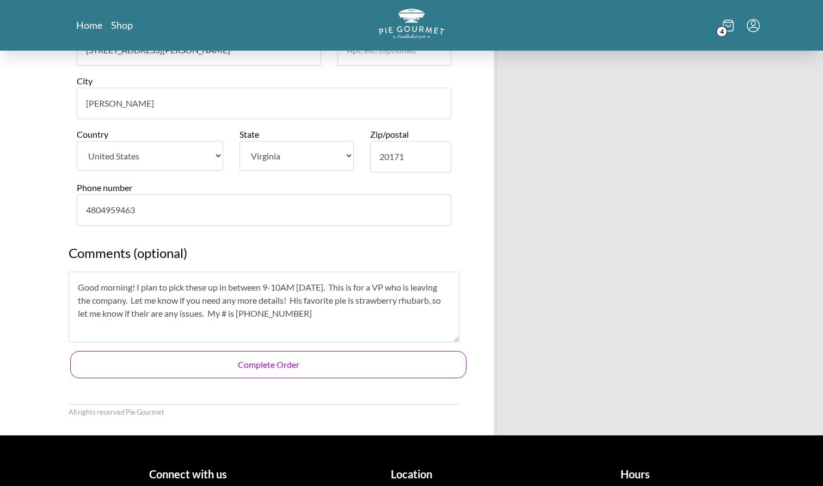
click at [282, 351] on button "Complete Order" at bounding box center [268, 364] width 396 height 27
click at [356, 351] on button "Complete Order" at bounding box center [268, 364] width 396 height 27
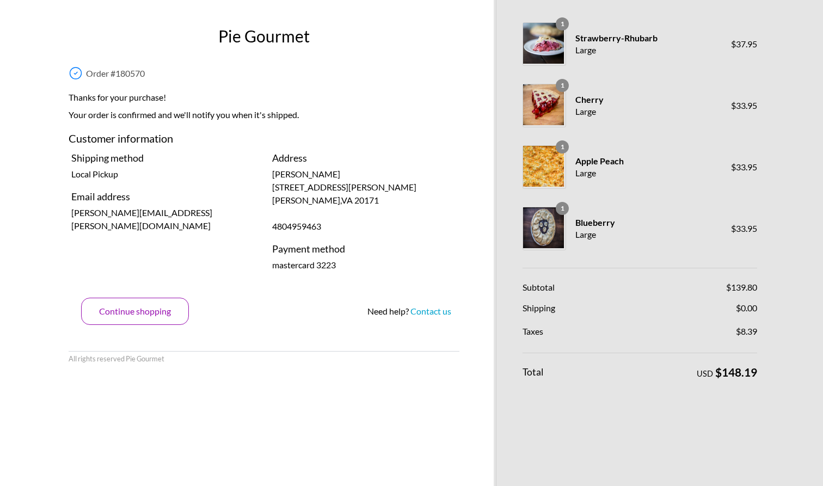
click at [144, 305] on button "Continue shopping" at bounding box center [135, 311] width 108 height 27
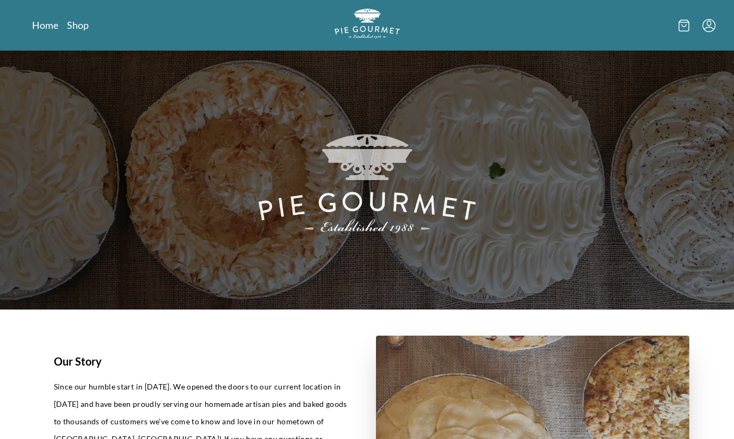
click at [709, 25] on icon "Menu" at bounding box center [708, 22] width 4 height 5
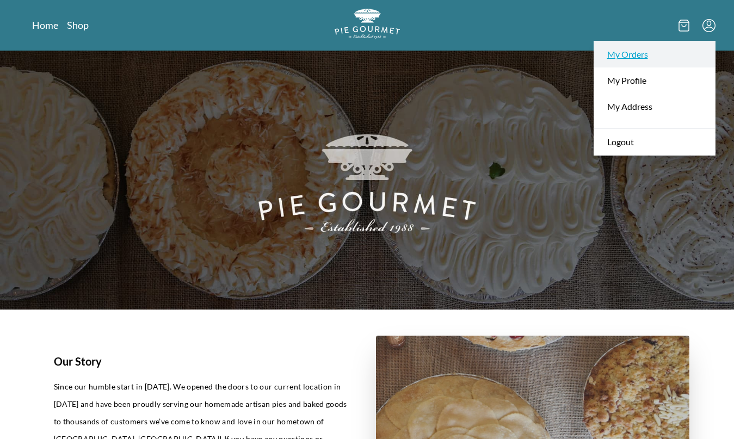
click at [644, 53] on link "My Orders" at bounding box center [654, 54] width 121 height 26
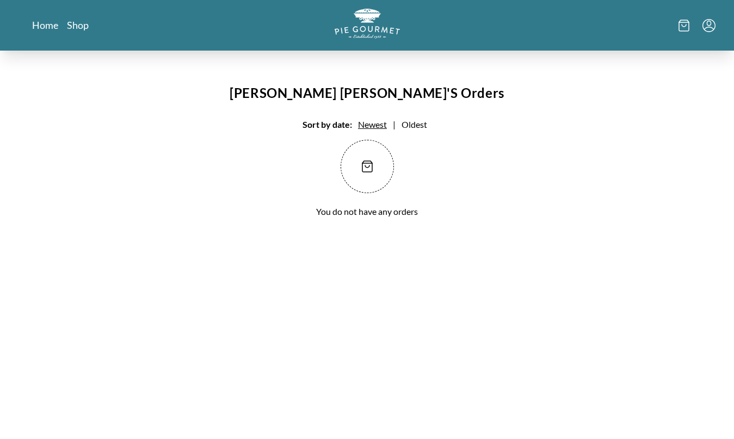
click at [369, 127] on span "Newest" at bounding box center [372, 124] width 29 height 10
click at [355, 178] on span at bounding box center [367, 166] width 53 height 53
click at [47, 20] on link "Home" at bounding box center [45, 25] width 26 height 13
